Goal: Task Accomplishment & Management: Manage account settings

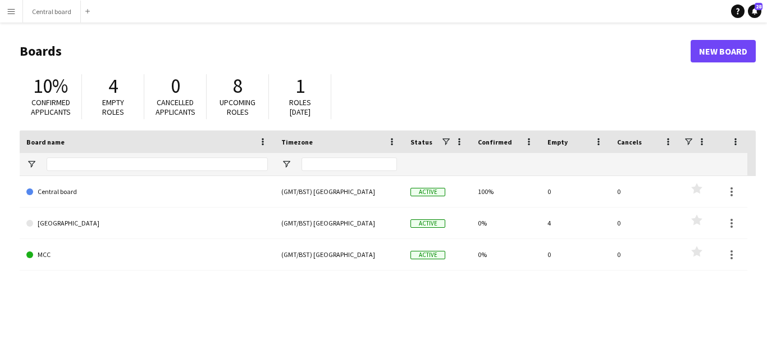
click at [15, 10] on app-icon "Menu" at bounding box center [11, 11] width 9 height 9
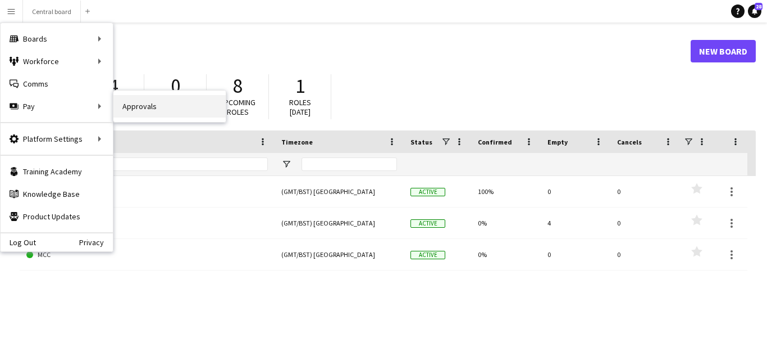
click at [133, 112] on link "Approvals" at bounding box center [169, 106] width 112 height 22
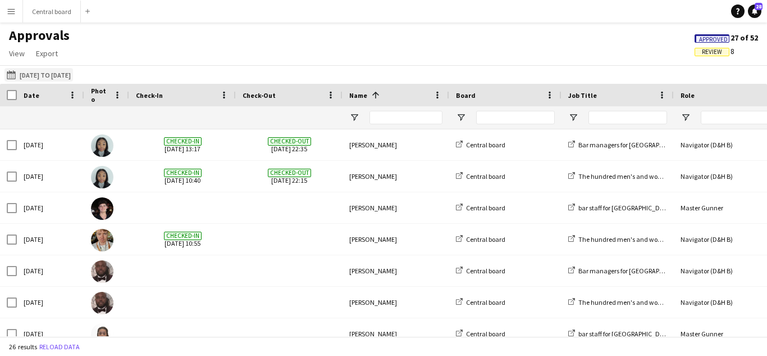
click at [13, 72] on app-icon "[DATE] to [DATE]" at bounding box center [13, 74] width 13 height 9
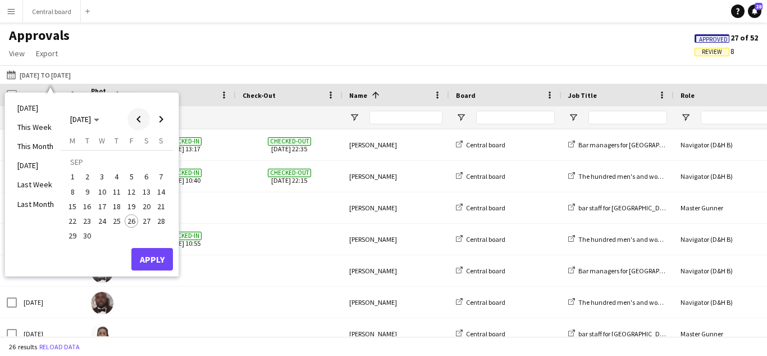
click at [139, 117] on span "Previous month" at bounding box center [138, 119] width 22 height 22
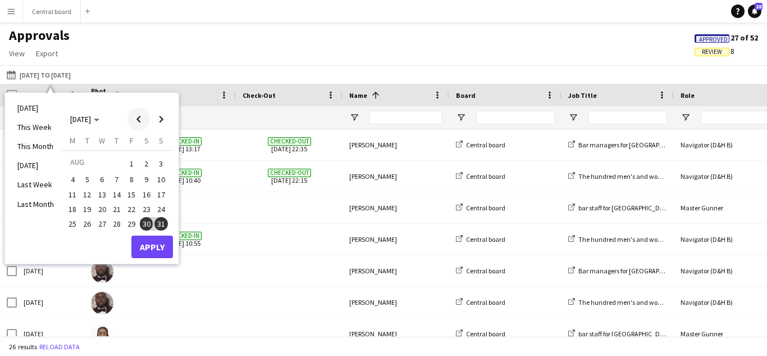
click at [139, 117] on span "Previous month" at bounding box center [138, 119] width 22 height 22
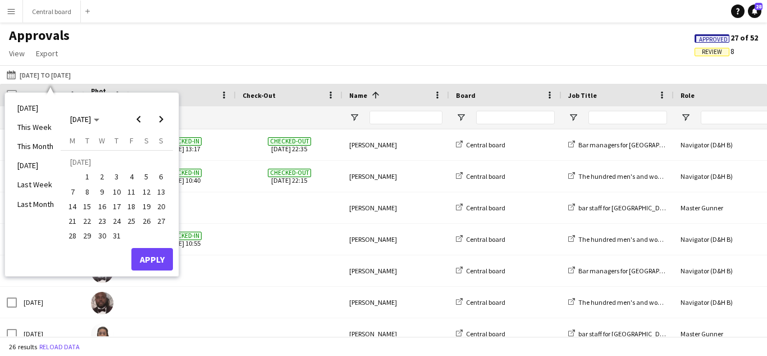
click at [115, 219] on span "24" at bounding box center [116, 220] width 13 height 13
click at [159, 224] on span "27" at bounding box center [160, 220] width 13 height 13
click at [152, 254] on button "Apply" at bounding box center [152, 259] width 42 height 22
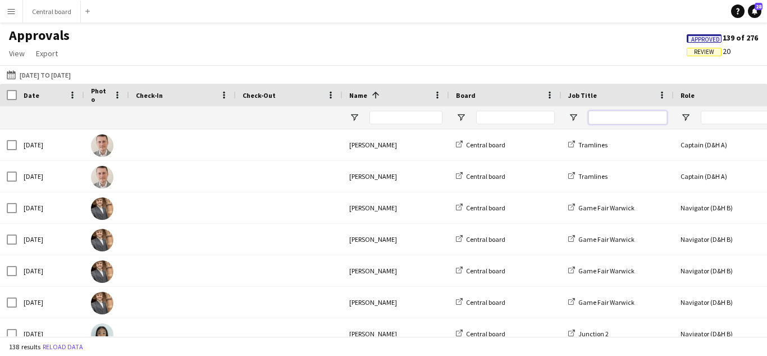
click at [639, 120] on input "Job Title Filter Input" at bounding box center [628, 117] width 79 height 13
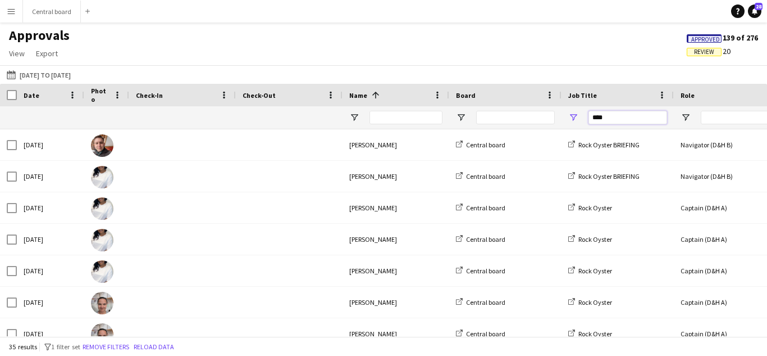
type input "****"
click at [416, 120] on input "Name Filter Input" at bounding box center [406, 117] width 73 height 13
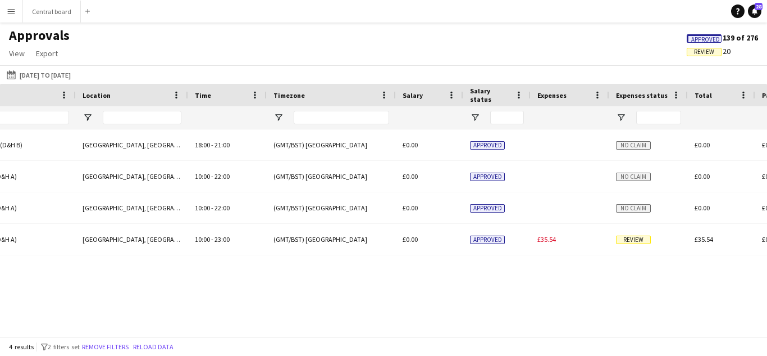
type input "***"
click at [638, 239] on span "Review" at bounding box center [633, 239] width 35 height 8
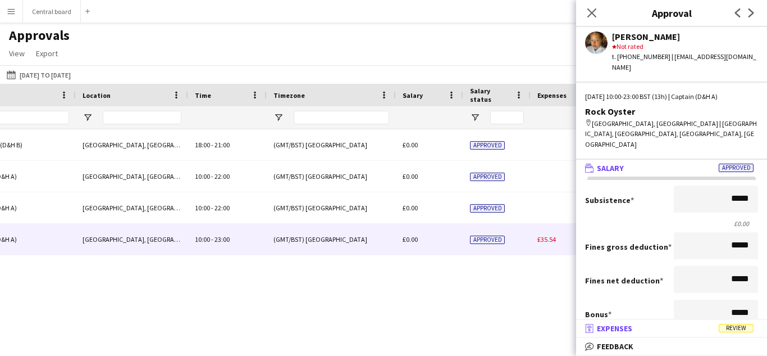
click at [743, 328] on span "Review" at bounding box center [736, 328] width 35 height 8
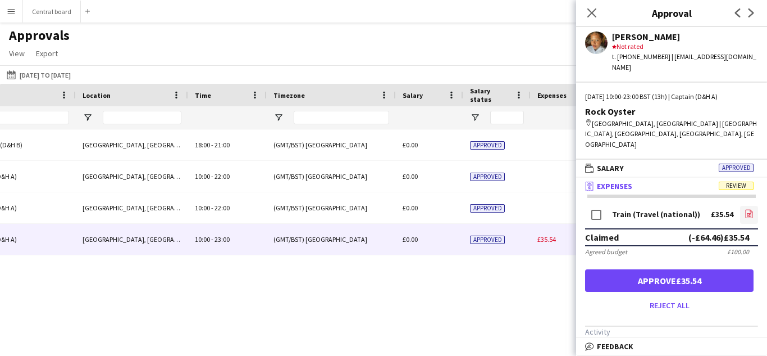
click at [746, 209] on icon "file-image" at bounding box center [749, 213] width 9 height 9
click at [587, 11] on icon "Close pop-in" at bounding box center [591, 12] width 11 height 11
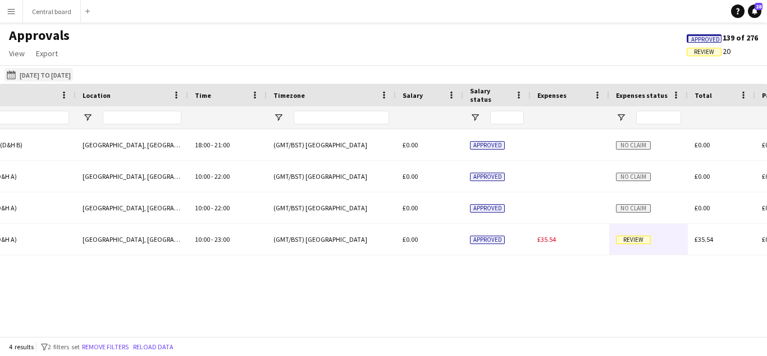
click at [13, 75] on app-icon "[DATE] to [DATE]" at bounding box center [13, 74] width 13 height 9
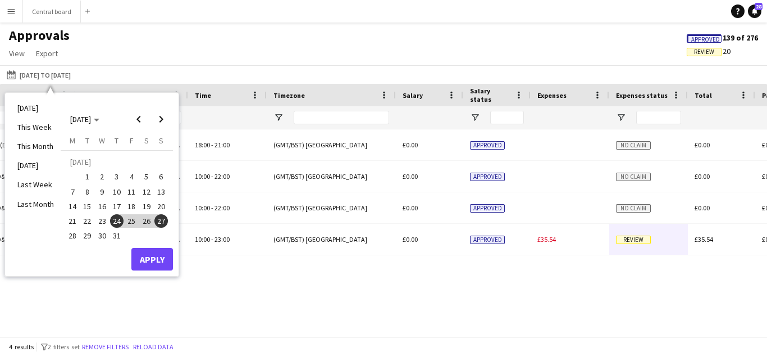
click at [116, 236] on span "31" at bounding box center [116, 235] width 13 height 13
click at [160, 119] on span "Next month" at bounding box center [161, 119] width 22 height 22
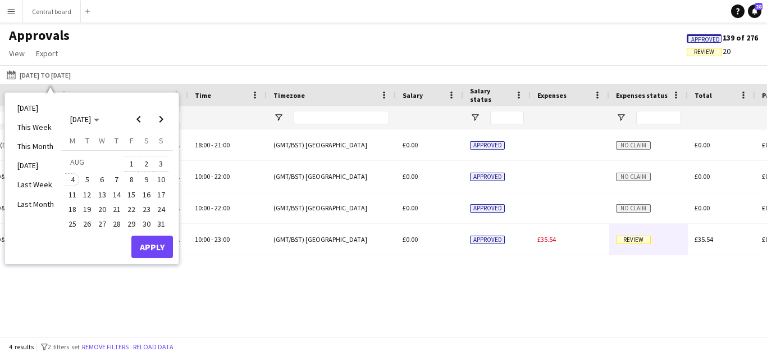
click at [75, 179] on span "4" at bounding box center [72, 179] width 13 height 13
click at [162, 253] on button "Apply" at bounding box center [152, 246] width 42 height 22
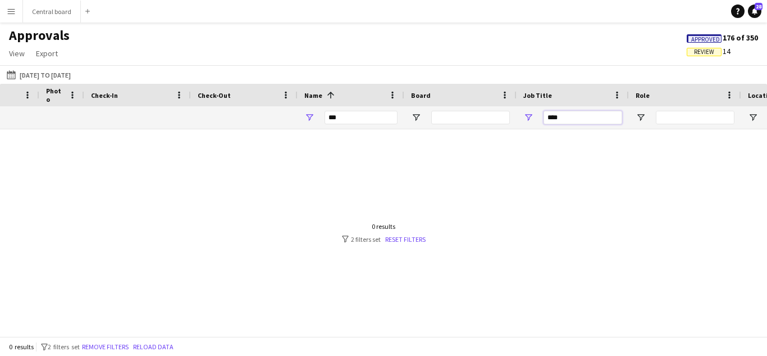
click at [579, 115] on input "****" at bounding box center [583, 117] width 79 height 13
type input "*"
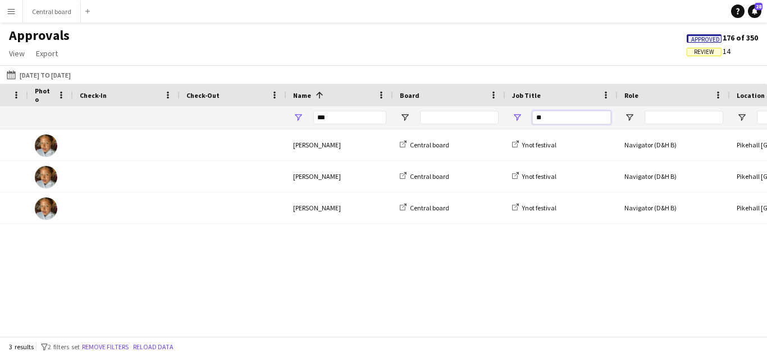
type input "*"
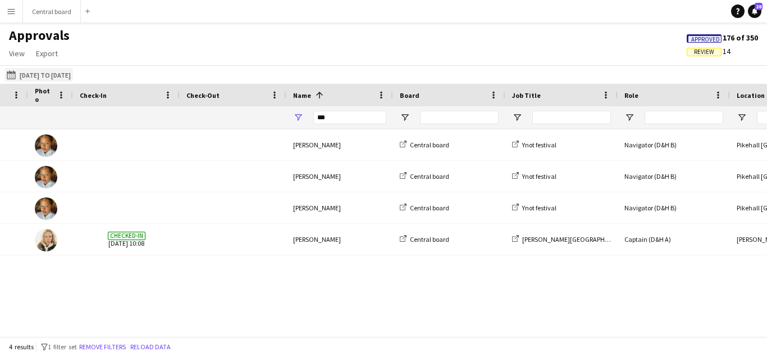
click at [11, 73] on app-icon "[DATE] to [DATE]" at bounding box center [13, 74] width 13 height 9
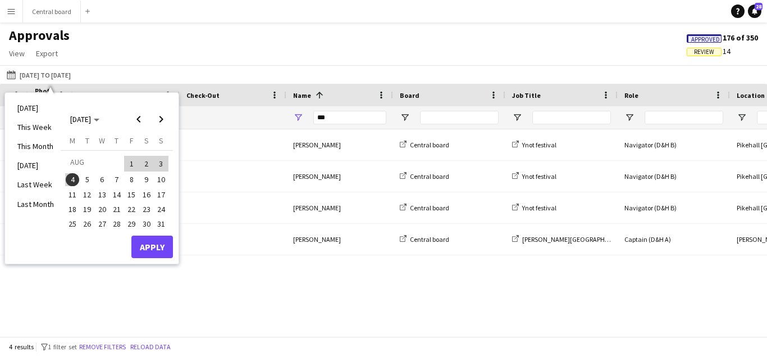
click at [133, 208] on span "22" at bounding box center [131, 208] width 13 height 13
click at [162, 206] on span "24" at bounding box center [160, 208] width 13 height 13
click at [156, 252] on button "Apply" at bounding box center [152, 246] width 42 height 22
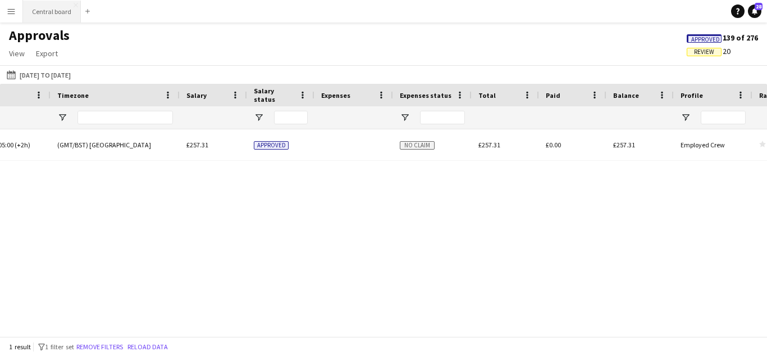
click at [57, 12] on button "Central board Close" at bounding box center [52, 12] width 58 height 22
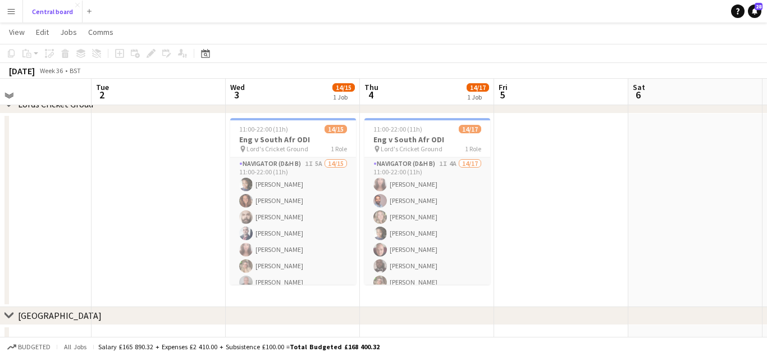
scroll to position [427, 0]
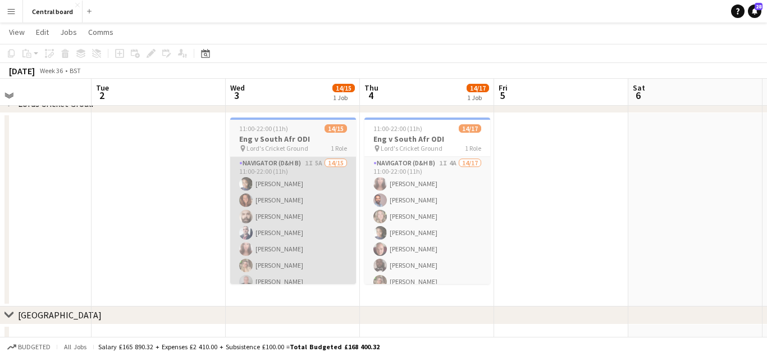
click at [312, 251] on app-card-role "Navigator (D&H B) 1I 5A 14/15 11:00-22:00 (11h) [PERSON_NAME] [PERSON_NAME] [PE…" at bounding box center [293, 290] width 126 height 266
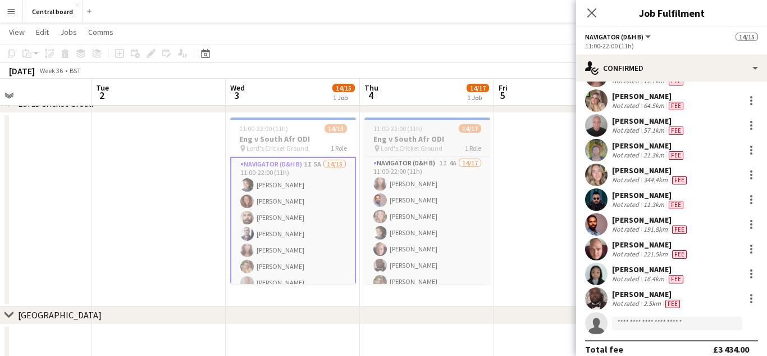
scroll to position [159, 0]
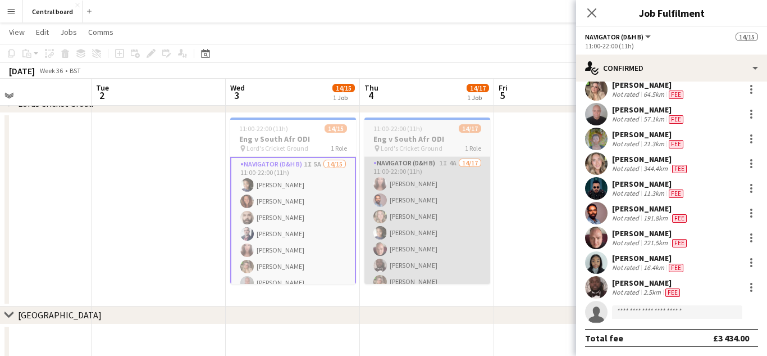
click at [424, 225] on app-card-role "Navigator (D&H B) 1I 4A 14/17 11:00-22:00 (11h) [PERSON_NAME] [PERSON_NAME] [PE…" at bounding box center [428, 306] width 126 height 299
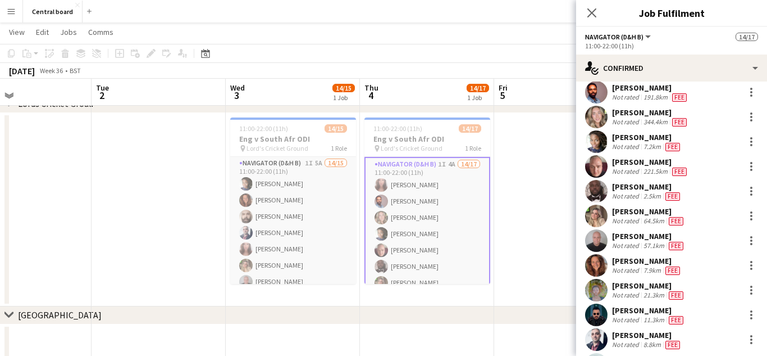
scroll to position [0, 0]
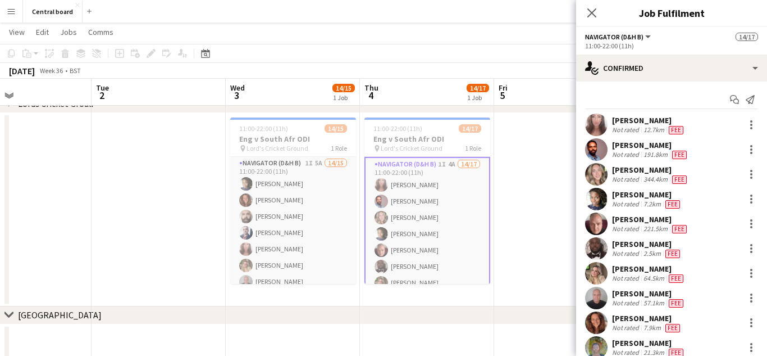
click at [10, 11] on app-icon "Menu" at bounding box center [11, 11] width 9 height 9
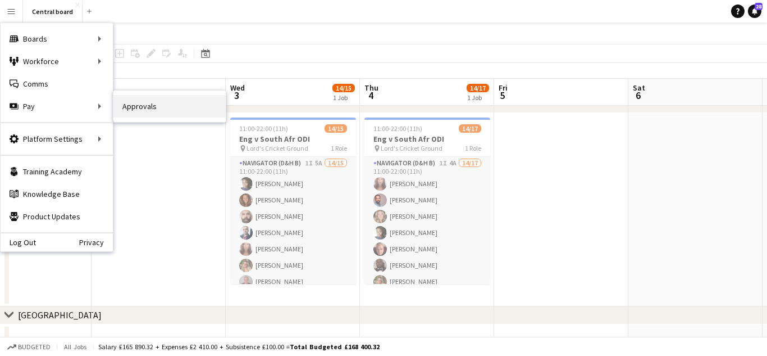
click at [130, 104] on link "Approvals" at bounding box center [169, 106] width 112 height 22
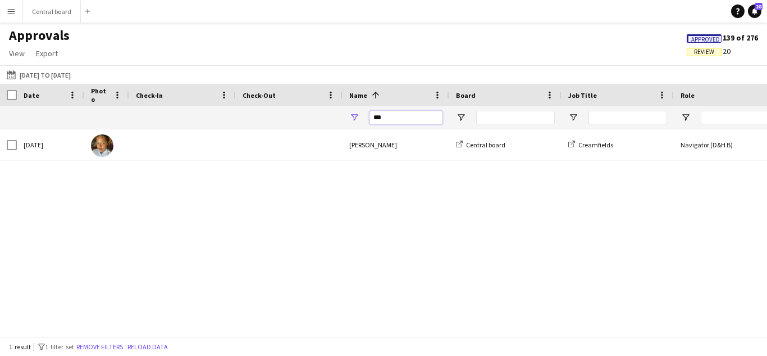
click at [423, 116] on input "***" at bounding box center [406, 117] width 73 height 13
type input "*"
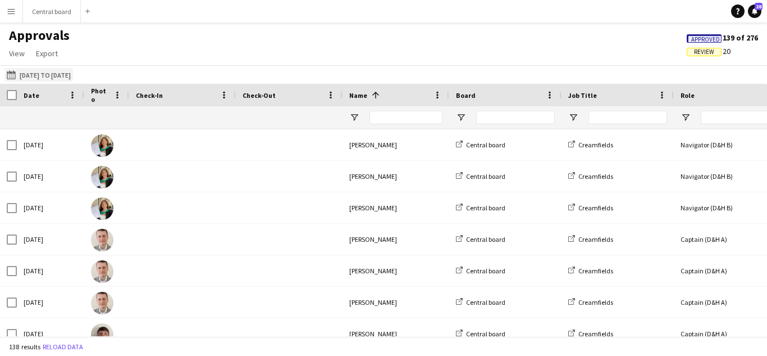
click at [14, 71] on app-icon "[DATE] to [DATE]" at bounding box center [13, 74] width 13 height 9
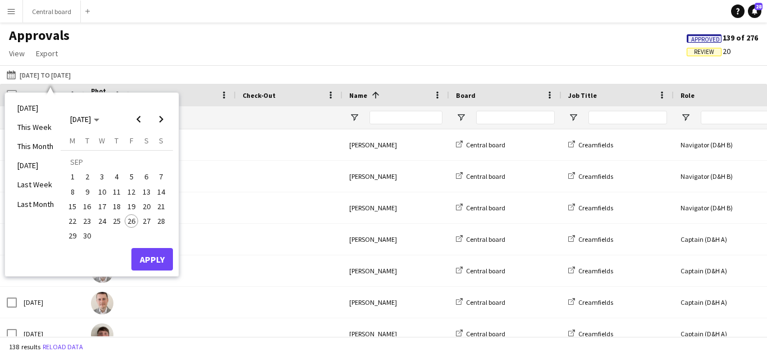
click at [102, 176] on span "3" at bounding box center [101, 176] width 13 height 13
click at [112, 176] on span "4" at bounding box center [116, 176] width 13 height 13
click at [158, 262] on button "Apply" at bounding box center [152, 259] width 42 height 22
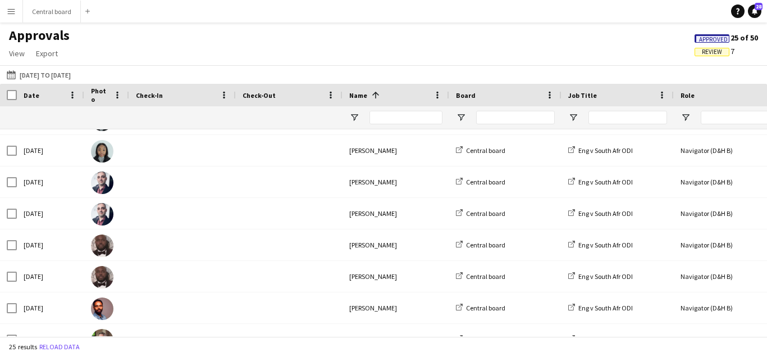
scroll to position [26, 0]
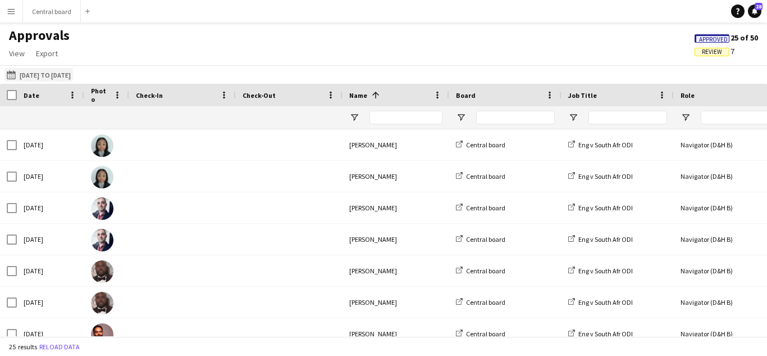
click at [11, 76] on app-icon "[DATE] to [DATE]" at bounding box center [13, 74] width 13 height 9
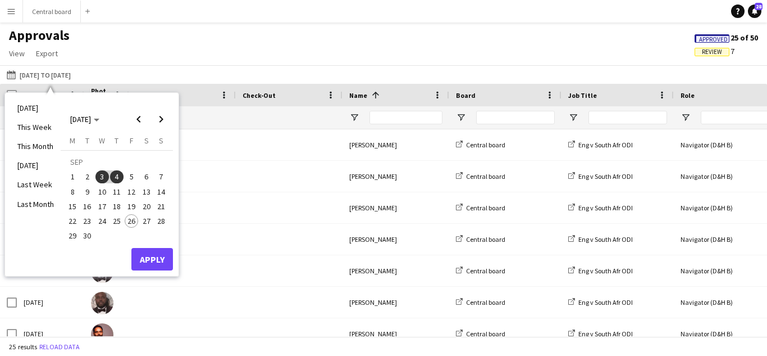
click at [102, 173] on span "3" at bounding box center [101, 176] width 13 height 13
click at [147, 259] on button "Apply" at bounding box center [152, 259] width 42 height 22
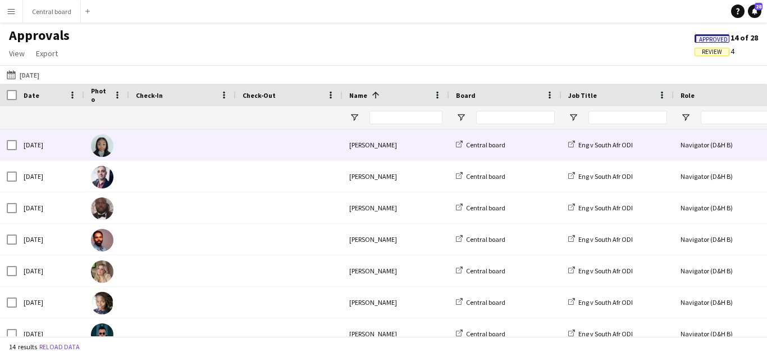
click at [329, 151] on span at bounding box center [289, 144] width 93 height 31
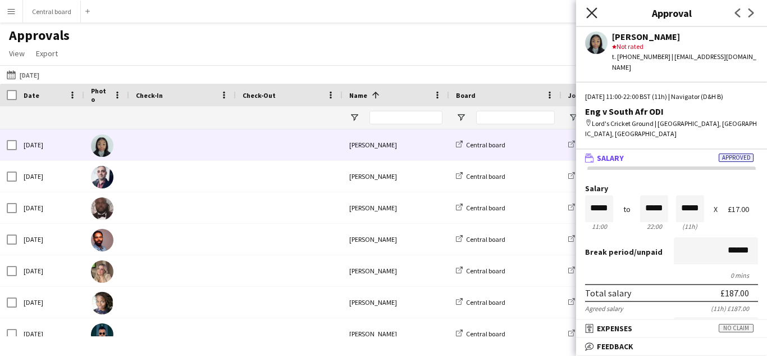
click at [595, 17] on icon "Close pop-in" at bounding box center [591, 12] width 11 height 11
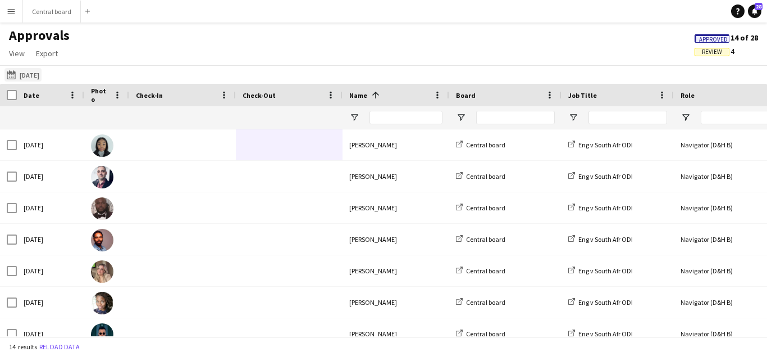
click at [13, 75] on app-icon "[DATE] to [DATE]" at bounding box center [13, 74] width 13 height 9
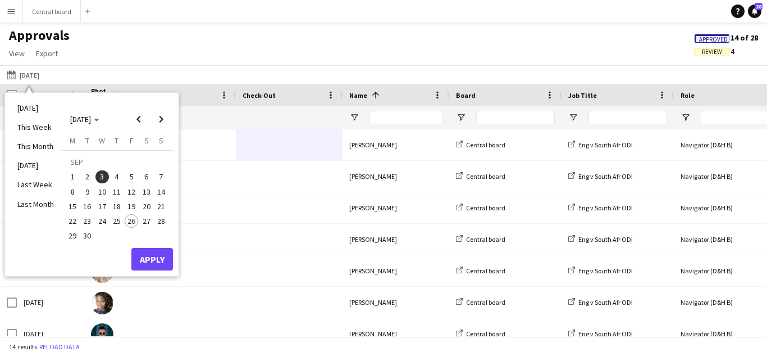
click at [105, 175] on span "3" at bounding box center [101, 176] width 13 height 13
click at [113, 176] on span "4" at bounding box center [116, 176] width 13 height 13
click at [158, 253] on button "Apply" at bounding box center [152, 259] width 42 height 22
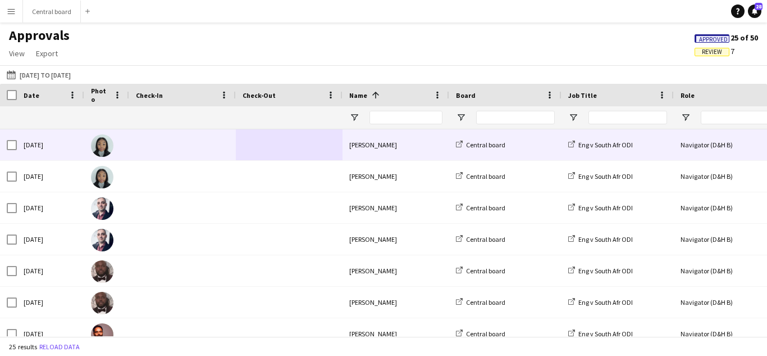
click at [630, 149] on div "Eng v South Afr ODI" at bounding box center [618, 144] width 112 height 31
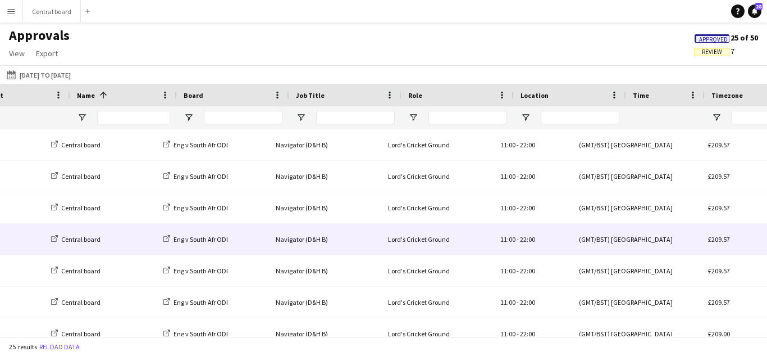
scroll to position [0, 405]
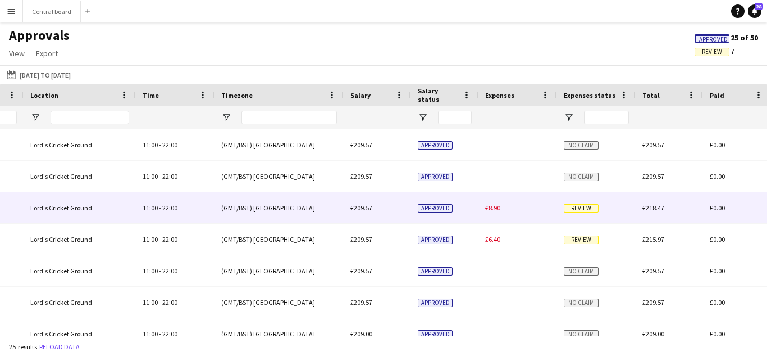
click at [583, 216] on div "Review" at bounding box center [596, 207] width 79 height 31
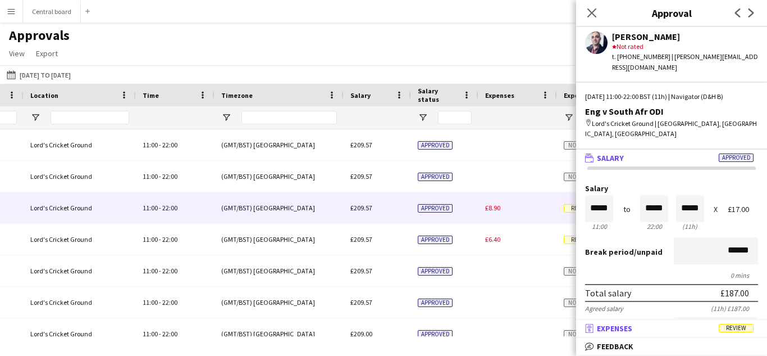
click at [741, 331] on span "Review" at bounding box center [736, 328] width 35 height 8
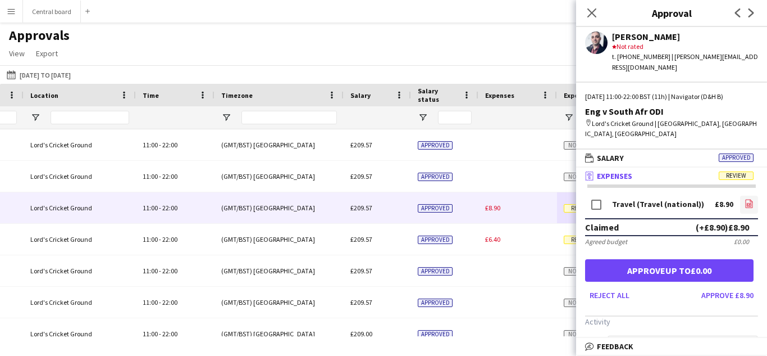
click at [746, 199] on icon "file-image" at bounding box center [749, 203] width 9 height 9
click at [752, 15] on icon at bounding box center [752, 12] width 6 height 9
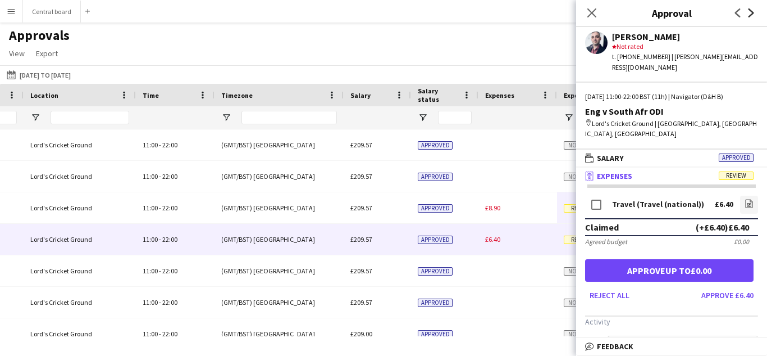
click at [752, 15] on icon at bounding box center [752, 12] width 6 height 9
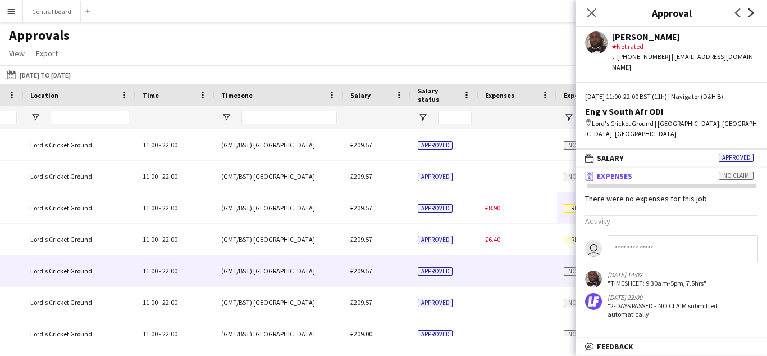
click at [752, 15] on icon at bounding box center [752, 12] width 6 height 9
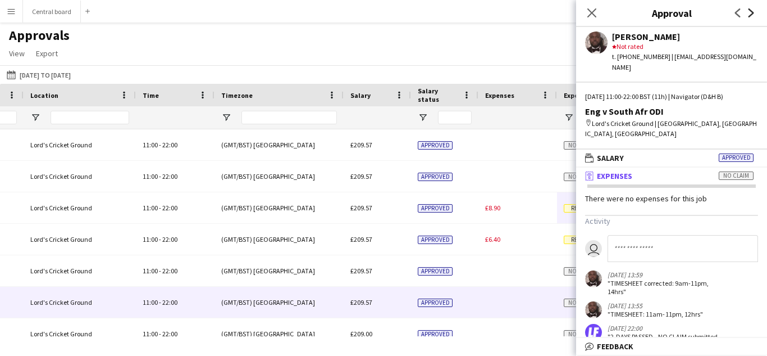
click at [752, 15] on icon at bounding box center [752, 12] width 6 height 9
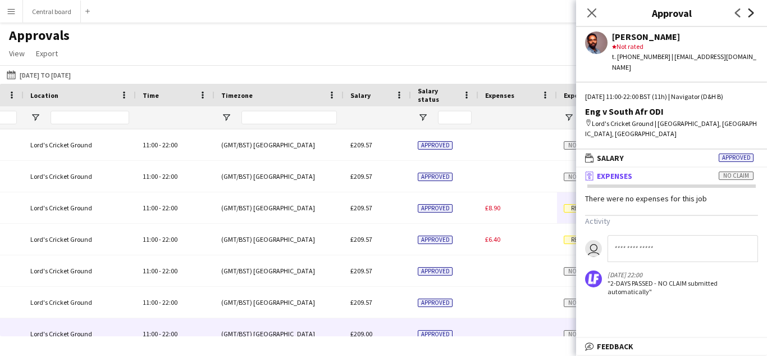
click at [752, 15] on icon at bounding box center [752, 12] width 6 height 9
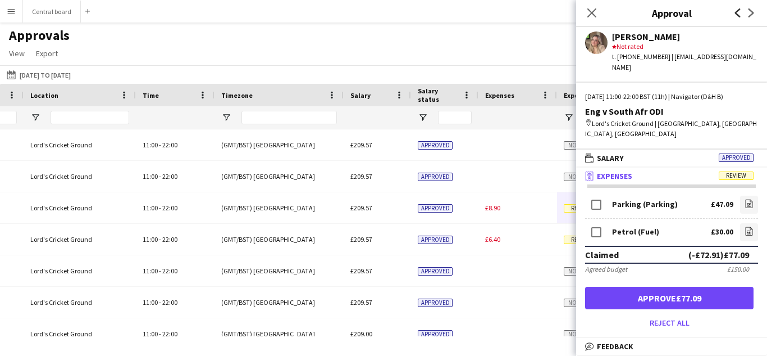
click at [738, 15] on icon at bounding box center [738, 12] width 6 height 9
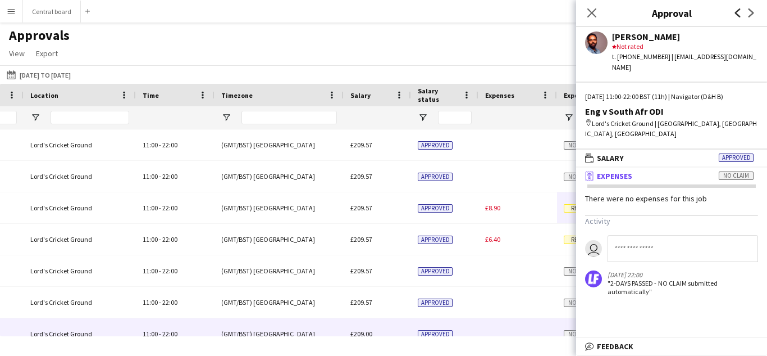
click at [738, 15] on icon at bounding box center [738, 12] width 6 height 9
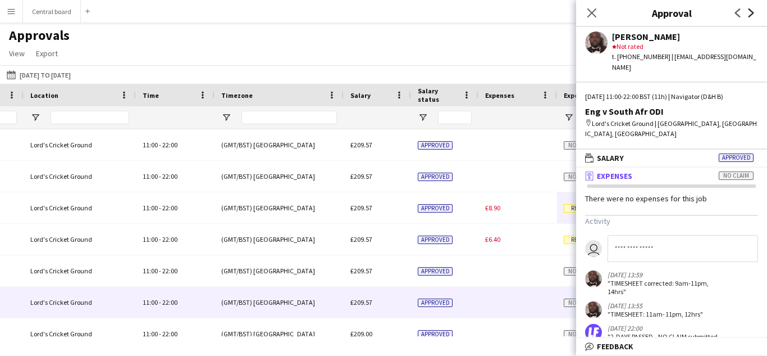
click at [749, 16] on icon at bounding box center [752, 12] width 6 height 9
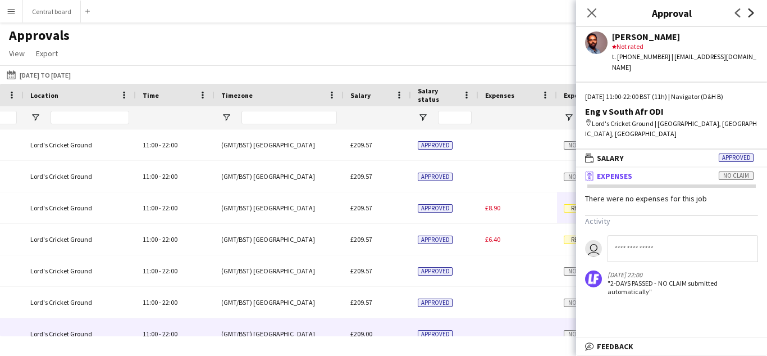
click at [749, 16] on icon at bounding box center [752, 12] width 6 height 9
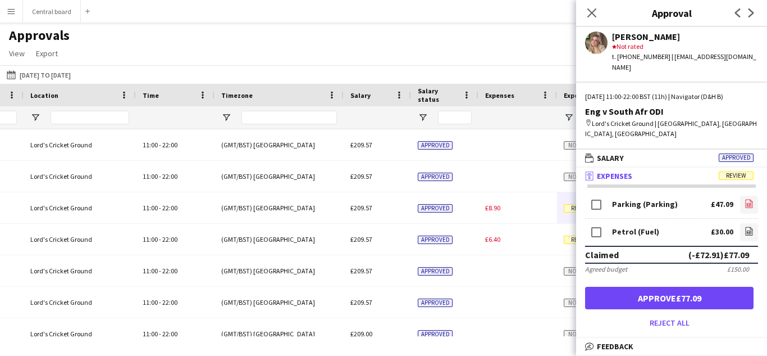
click at [750, 199] on icon at bounding box center [749, 203] width 7 height 8
click at [750, 231] on icon at bounding box center [749, 231] width 1 height 1
click at [749, 15] on icon "Next" at bounding box center [751, 12] width 9 height 9
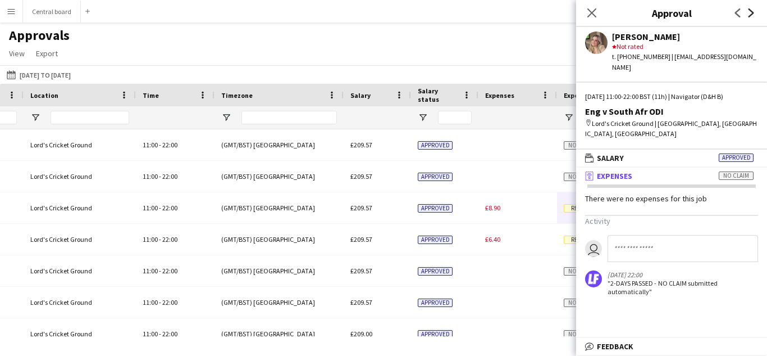
click at [749, 15] on icon "Next" at bounding box center [751, 12] width 9 height 9
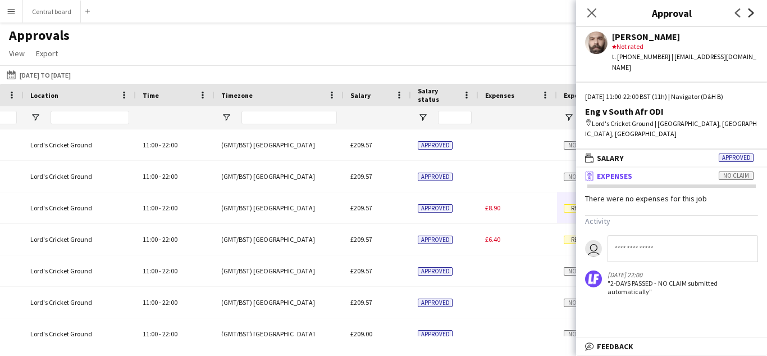
click at [749, 15] on icon "Next" at bounding box center [751, 12] width 9 height 9
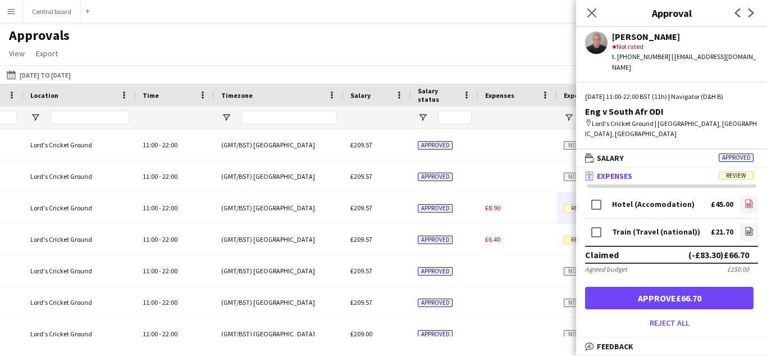
click at [748, 199] on icon "file-image" at bounding box center [749, 203] width 9 height 9
click at [749, 226] on icon "file-image" at bounding box center [749, 230] width 9 height 9
click at [753, 12] on icon at bounding box center [752, 12] width 6 height 9
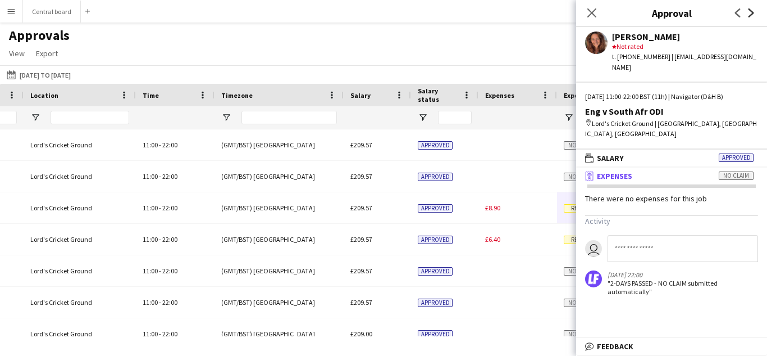
click at [753, 12] on icon at bounding box center [752, 12] width 6 height 9
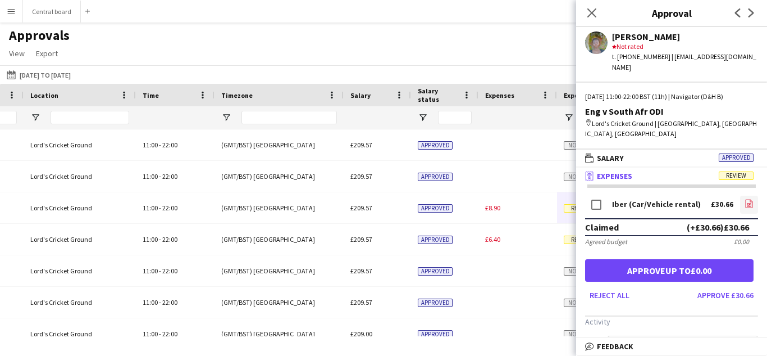
click at [750, 203] on icon at bounding box center [749, 204] width 4 height 3
click at [753, 15] on icon "Next" at bounding box center [751, 12] width 9 height 9
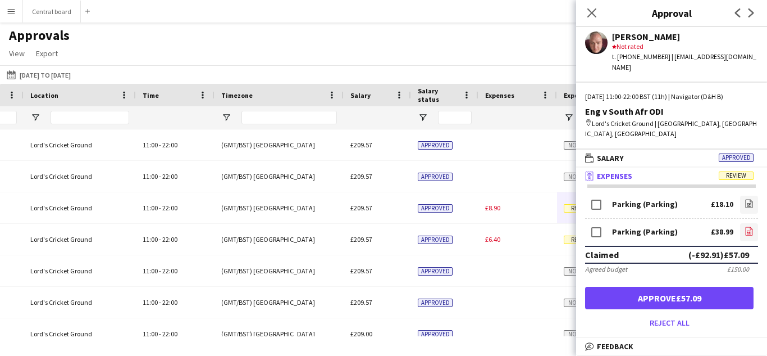
click at [749, 226] on app-icon "file-image" at bounding box center [749, 231] width 9 height 11
click at [749, 199] on icon "file-image" at bounding box center [749, 203] width 9 height 9
click at [753, 14] on icon "Next" at bounding box center [751, 12] width 9 height 9
click at [737, 13] on icon "Previous" at bounding box center [738, 12] width 9 height 9
click at [746, 199] on icon at bounding box center [749, 203] width 7 height 8
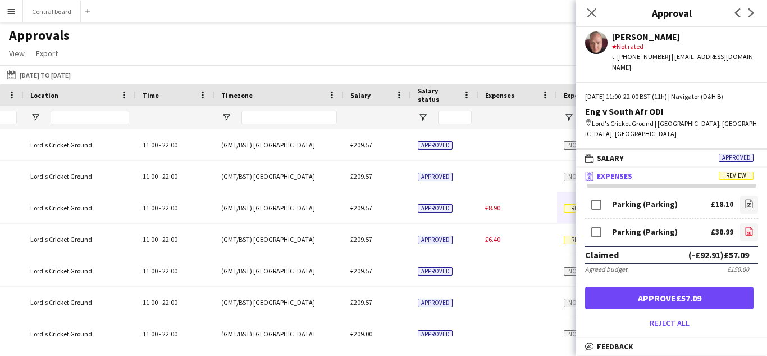
click at [750, 230] on icon at bounding box center [749, 231] width 4 height 3
click at [751, 13] on icon "Next" at bounding box center [751, 12] width 9 height 9
click at [755, 196] on link "file-image" at bounding box center [750, 204] width 15 height 18
click at [750, 226] on icon "file-image" at bounding box center [749, 230] width 9 height 9
click at [751, 11] on icon at bounding box center [752, 12] width 6 height 9
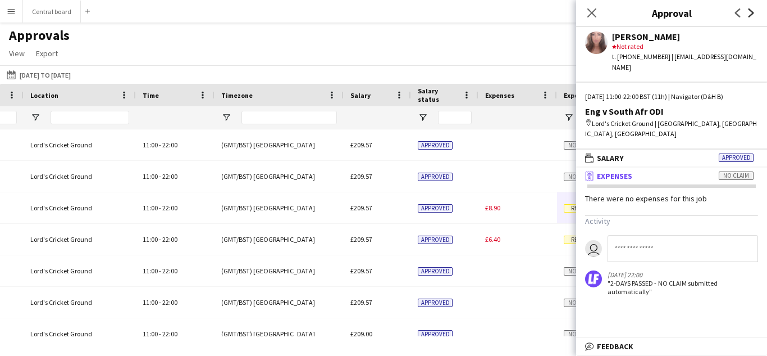
click at [751, 11] on icon at bounding box center [752, 12] width 6 height 9
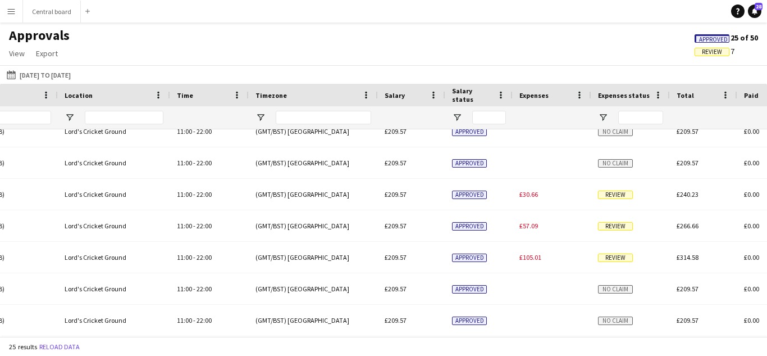
scroll to position [0, 678]
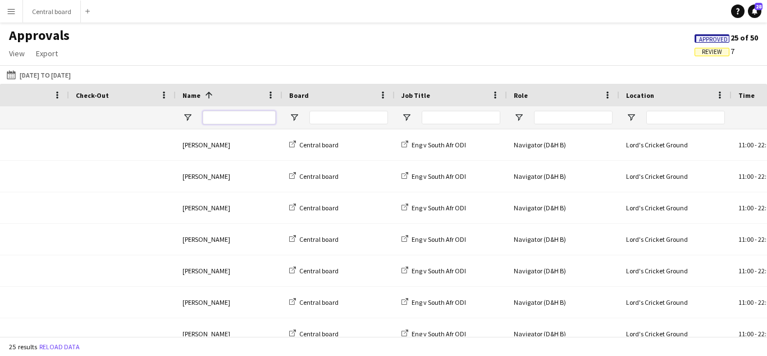
click at [258, 122] on input "Name Filter Input" at bounding box center [239, 117] width 73 height 13
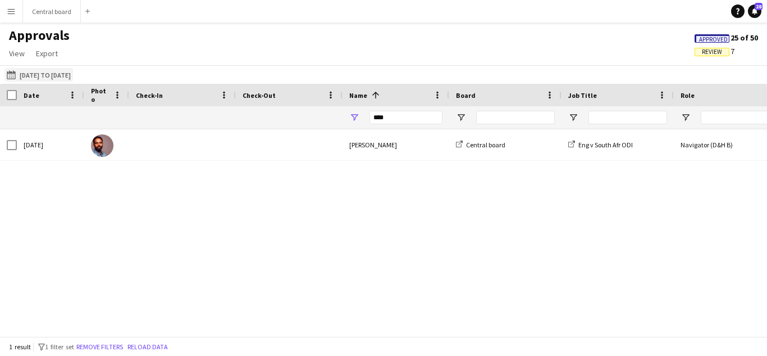
click at [9, 72] on app-icon "[DATE] to [DATE]" at bounding box center [13, 74] width 13 height 9
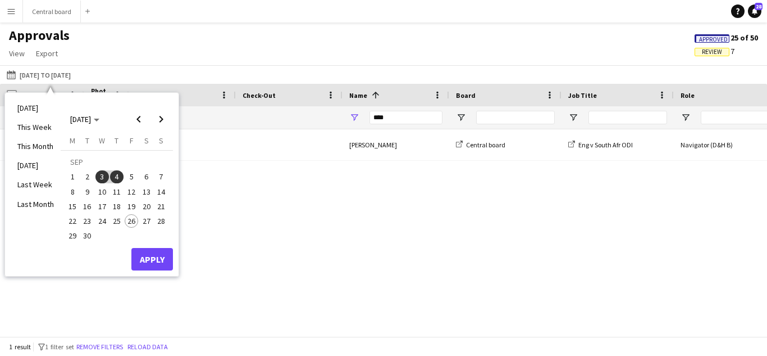
click at [116, 175] on span "4" at bounding box center [116, 176] width 13 height 13
click at [148, 256] on button "Apply" at bounding box center [152, 259] width 42 height 22
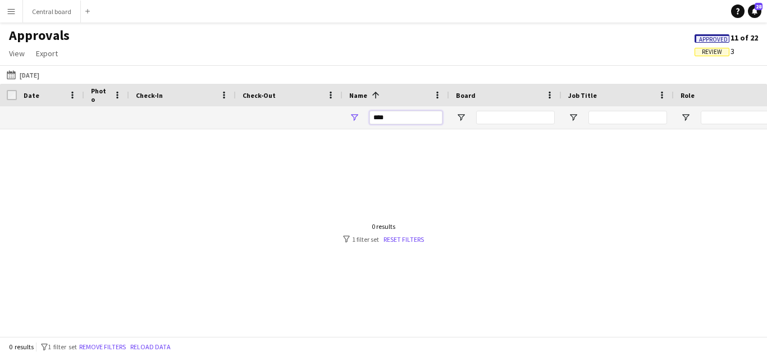
click at [407, 115] on input "****" at bounding box center [406, 117] width 73 height 13
type input "*"
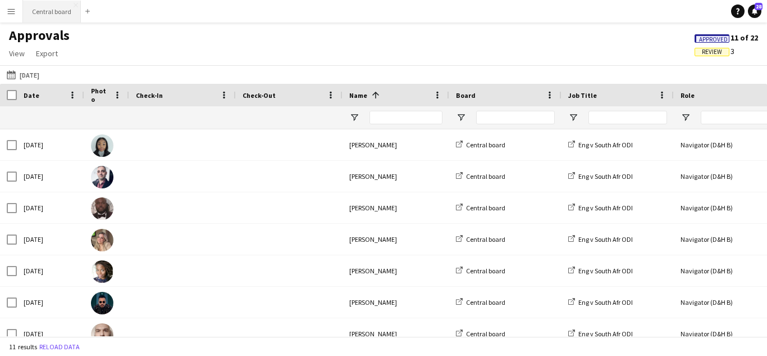
click at [52, 11] on button "Central board Close" at bounding box center [52, 12] width 58 height 22
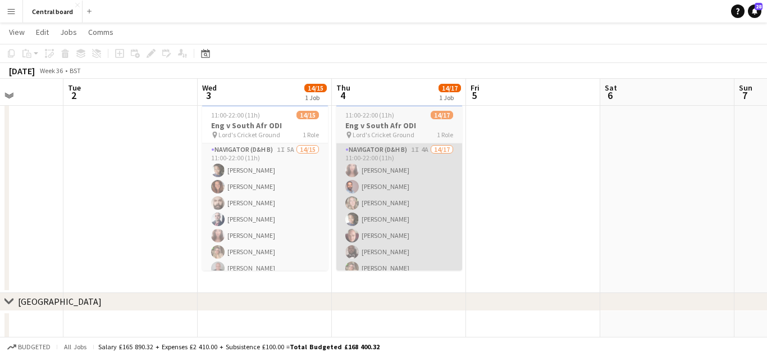
click at [431, 227] on app-card-role "Navigator (D&H B) 1I 4A 14/17 11:00-22:00 (11h) [PERSON_NAME] [PERSON_NAME] [PE…" at bounding box center [399, 292] width 126 height 299
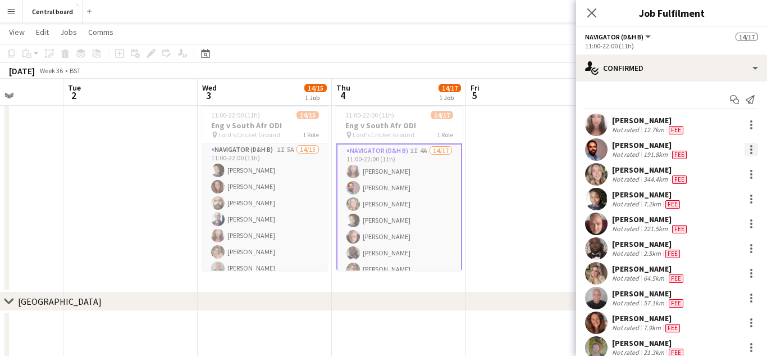
click at [752, 153] on div at bounding box center [751, 153] width 2 height 2
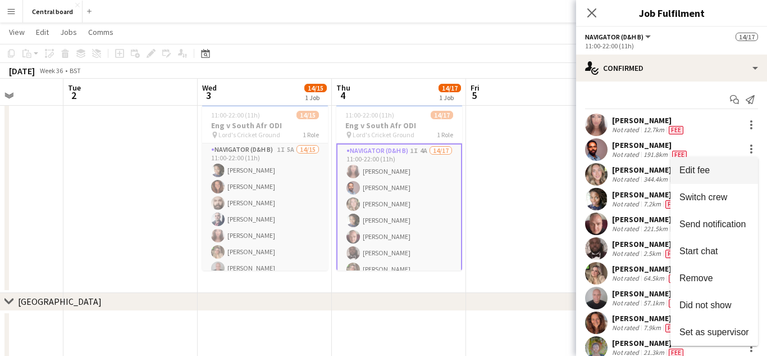
click at [726, 170] on span "Edit fee" at bounding box center [715, 170] width 70 height 10
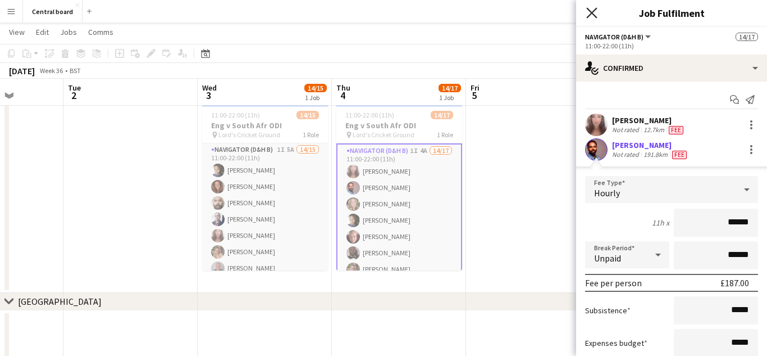
click at [591, 15] on icon "Close pop-in" at bounding box center [591, 12] width 11 height 11
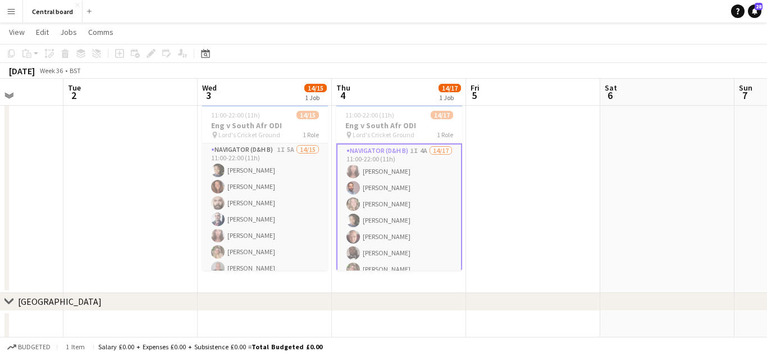
click at [527, 220] on app-date-cell at bounding box center [533, 195] width 134 height 193
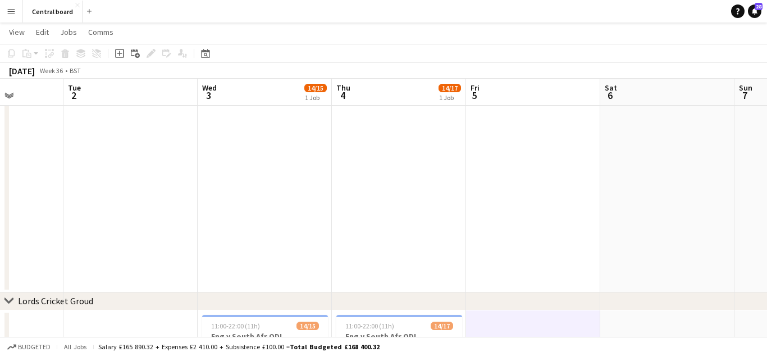
click at [12, 9] on app-icon "Menu" at bounding box center [11, 11] width 9 height 9
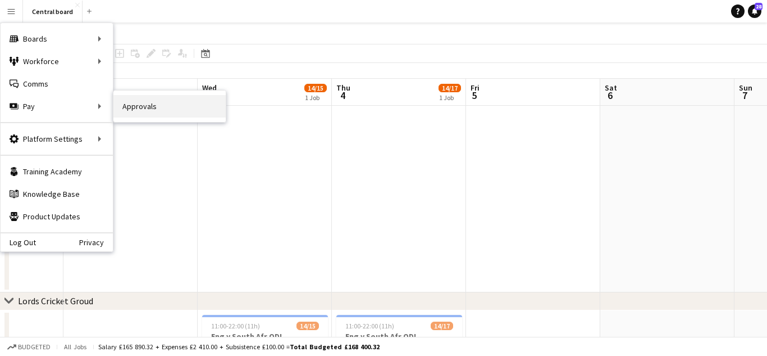
click at [167, 102] on link "Approvals" at bounding box center [169, 106] width 112 height 22
